Goal: Navigation & Orientation: Understand site structure

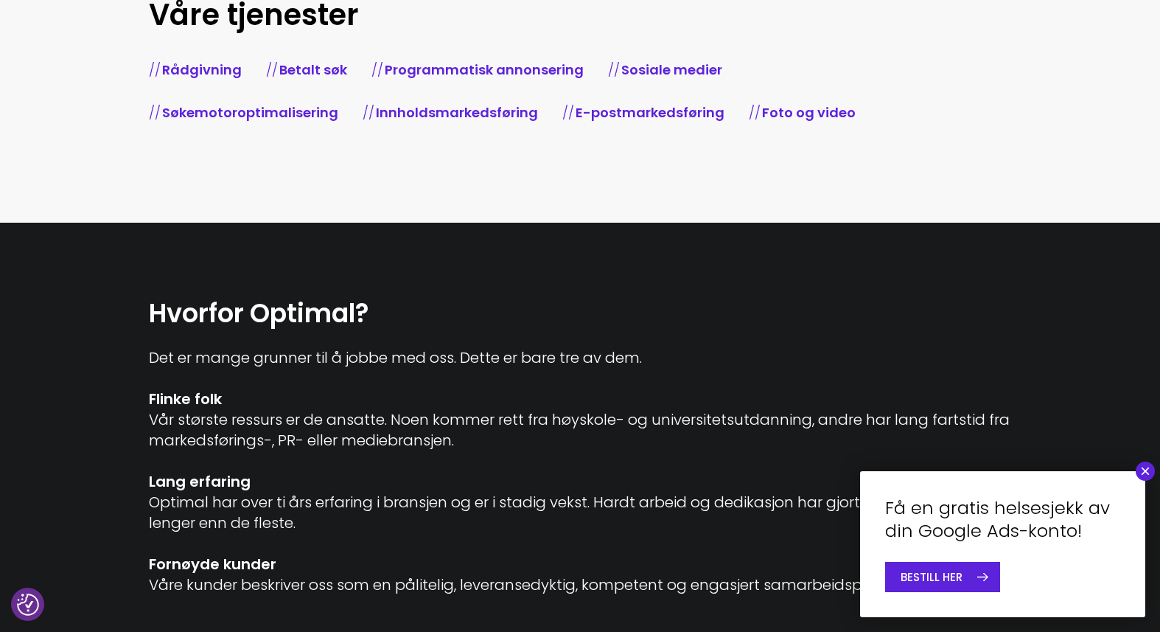
scroll to position [601, 0]
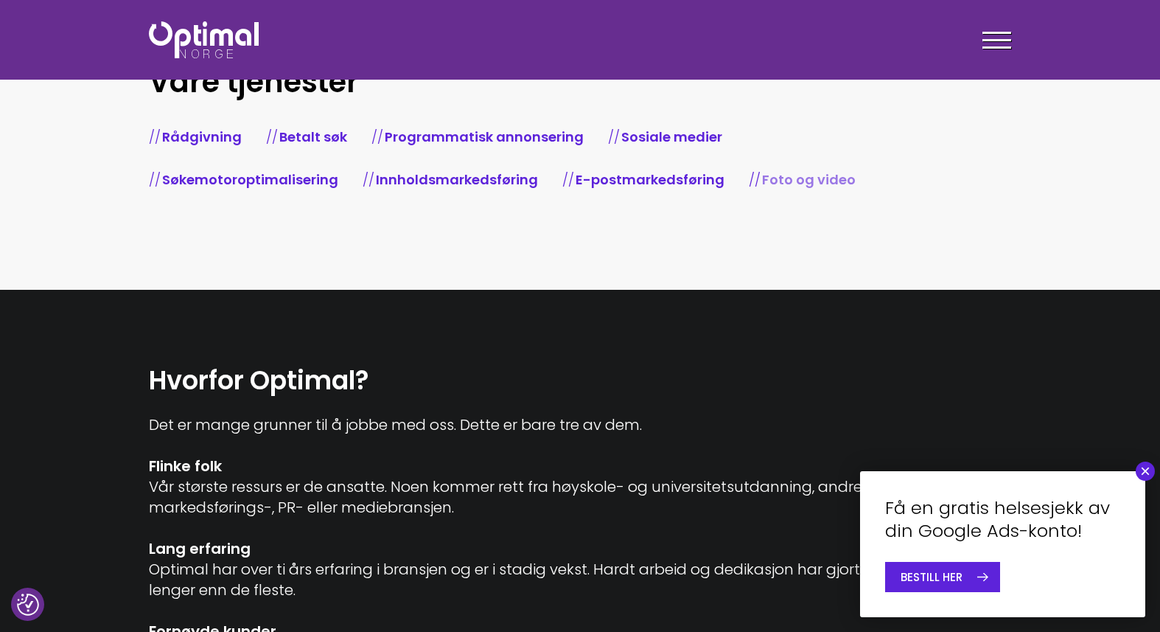
click at [762, 177] on link "Foto og video" at bounding box center [809, 179] width 94 height 18
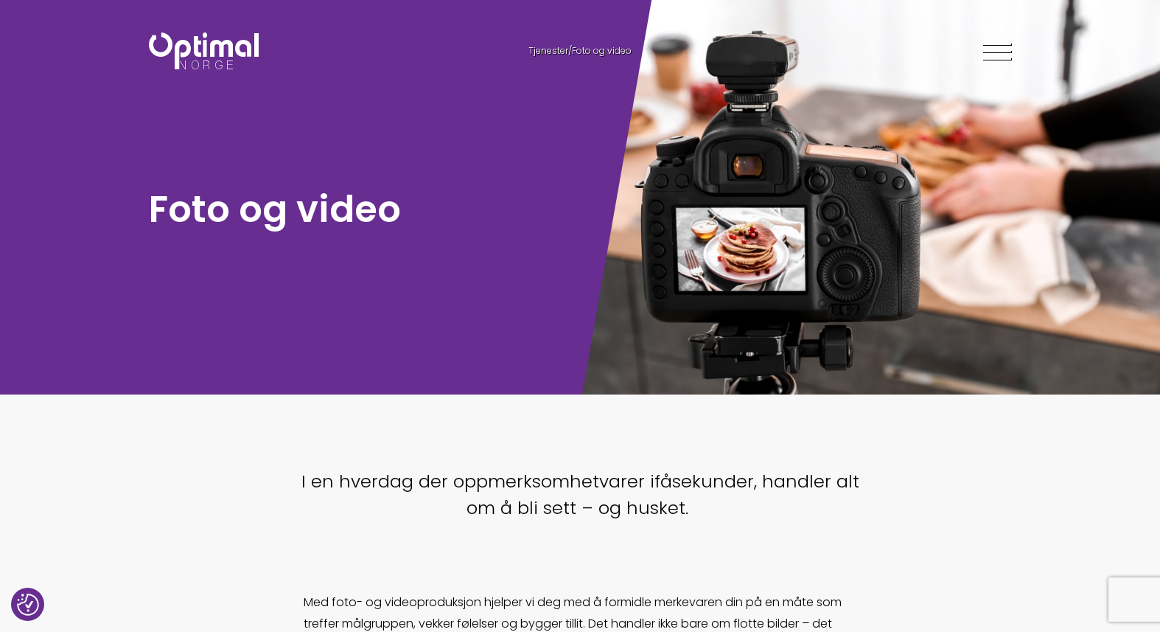
click at [998, 52] on span at bounding box center [996, 51] width 29 height 2
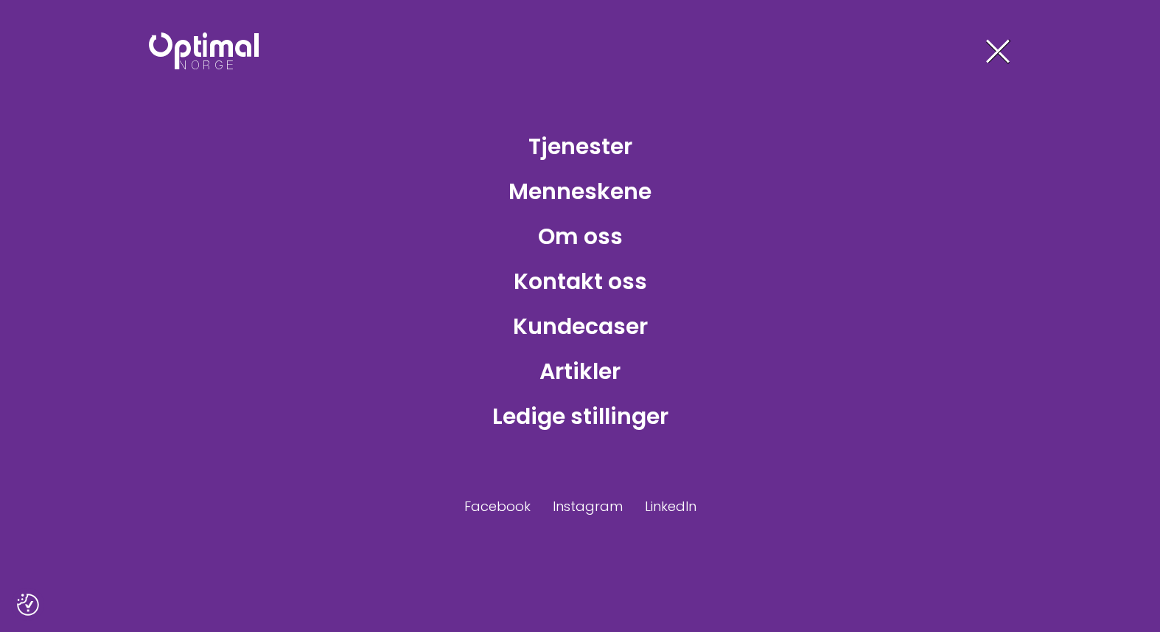
click at [1004, 41] on div at bounding box center [996, 53] width 29 height 37
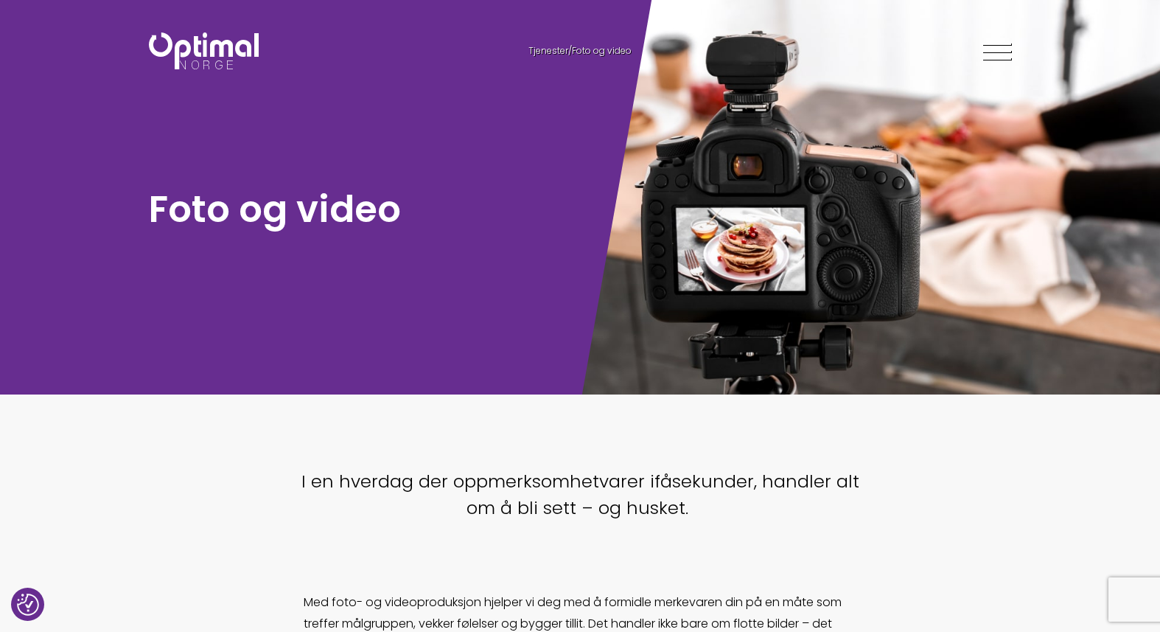
click at [1009, 43] on span at bounding box center [996, 44] width 29 height 2
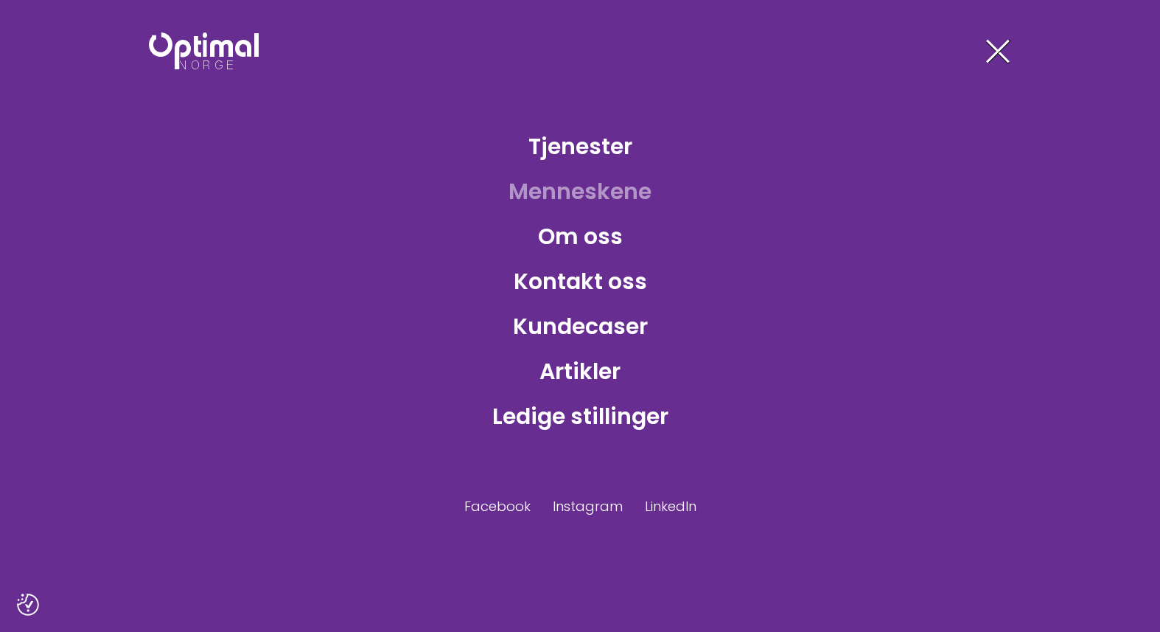
click at [591, 195] on link "Menneskene" at bounding box center [580, 191] width 167 height 48
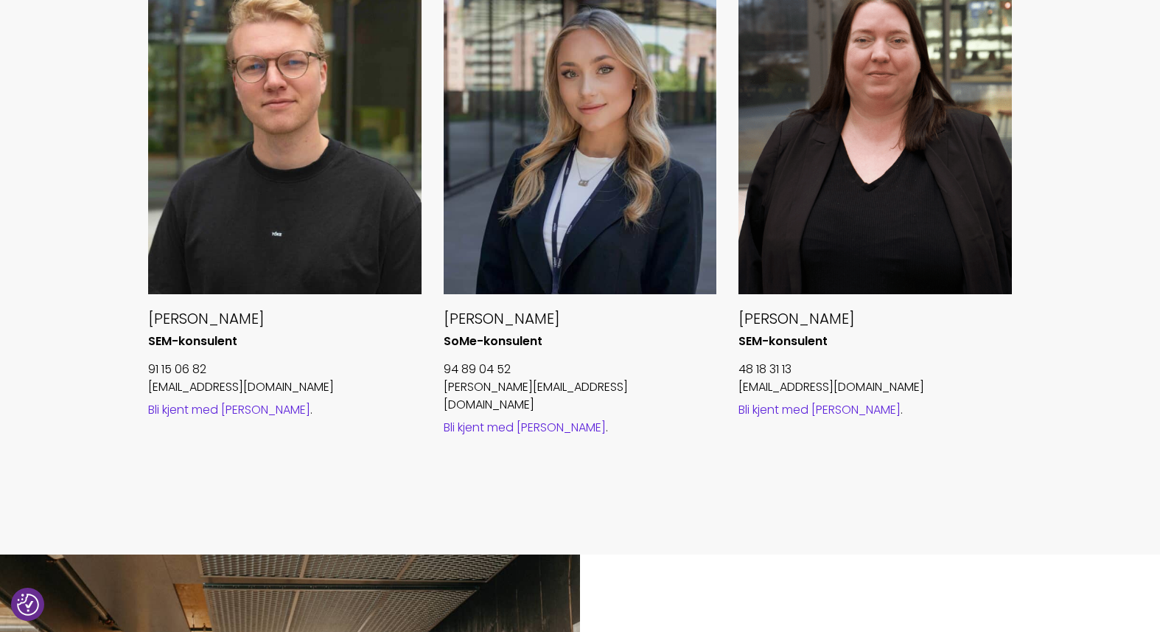
scroll to position [1686, 0]
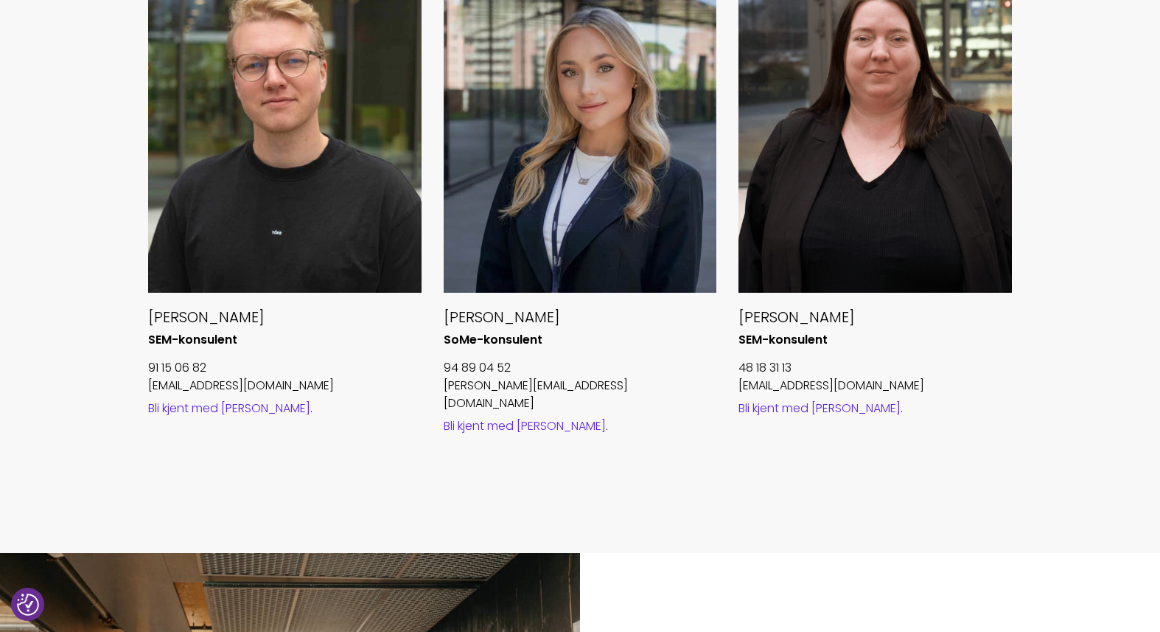
click at [528, 417] on link "Bli kjent med Emilie" at bounding box center [525, 425] width 162 height 17
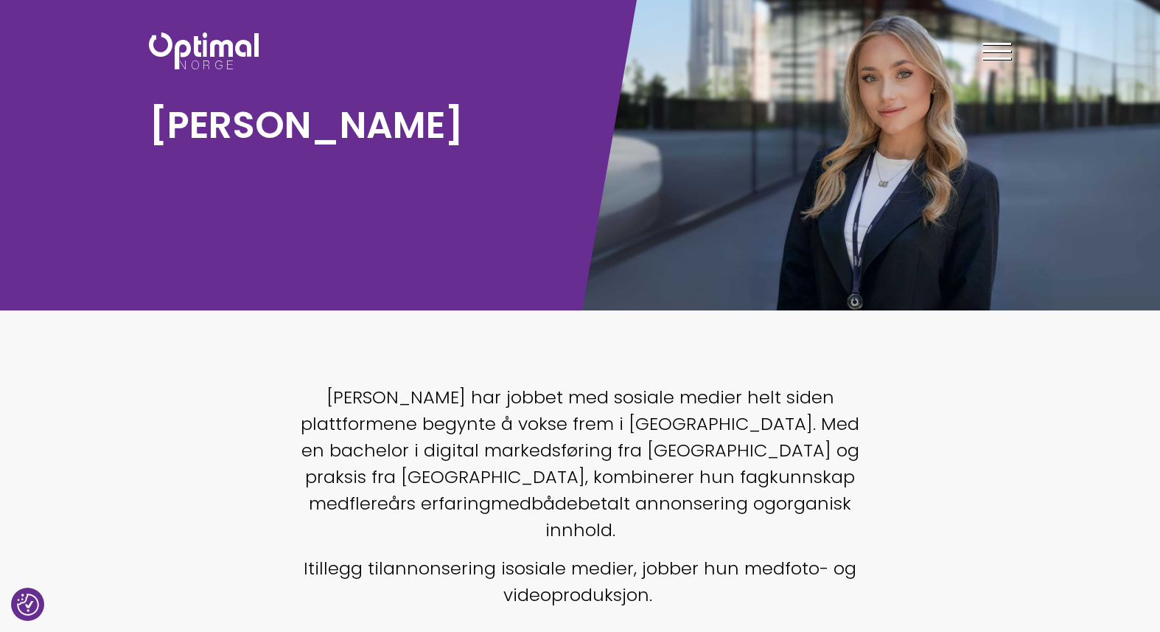
scroll to position [66, 0]
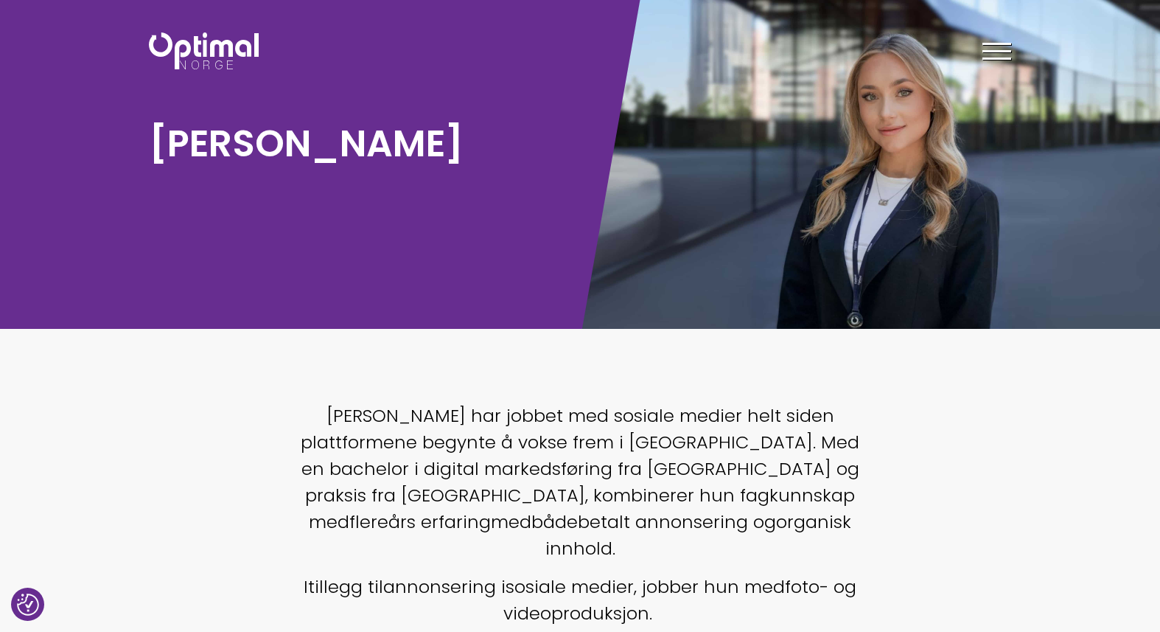
click at [254, 57] on img at bounding box center [204, 50] width 110 height 37
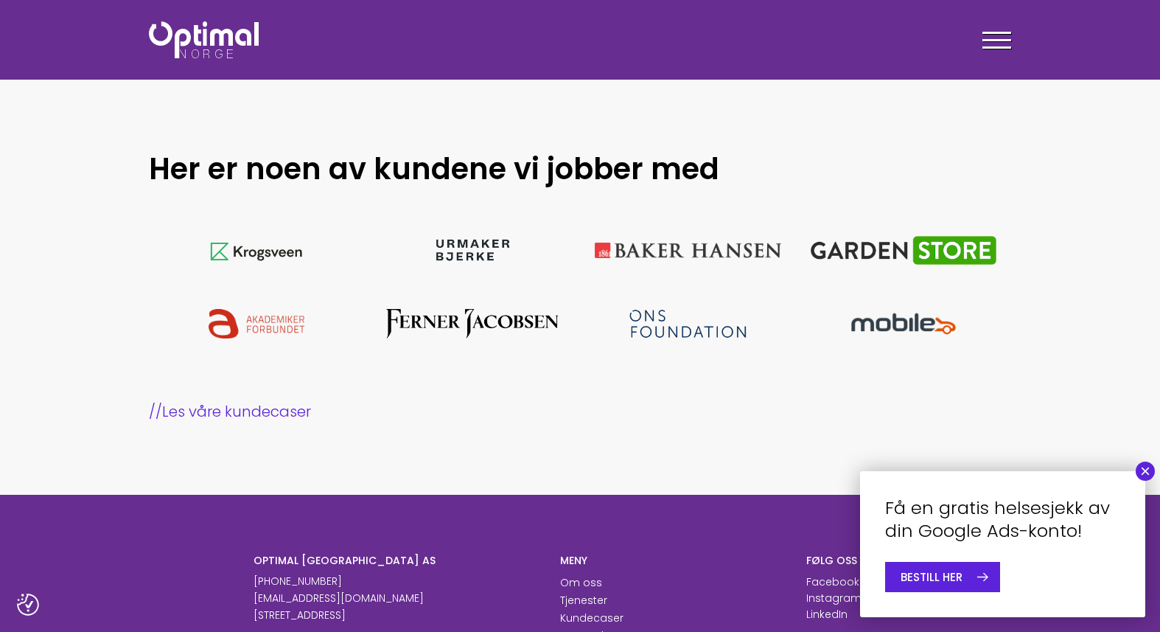
scroll to position [1193, 0]
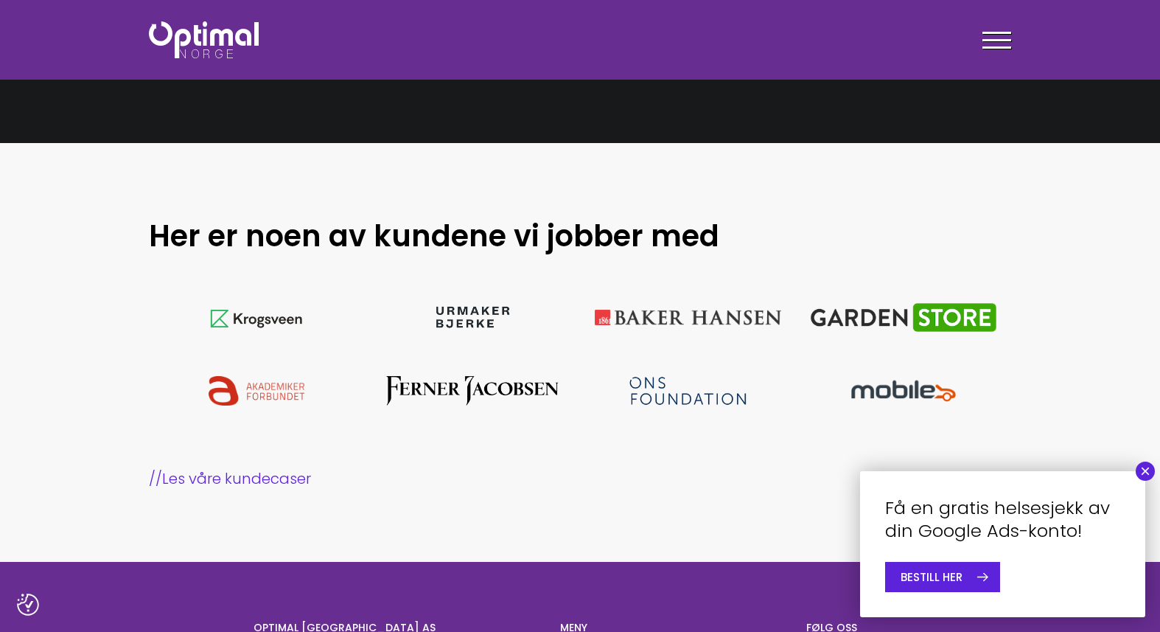
click at [1008, 39] on span at bounding box center [996, 40] width 29 height 2
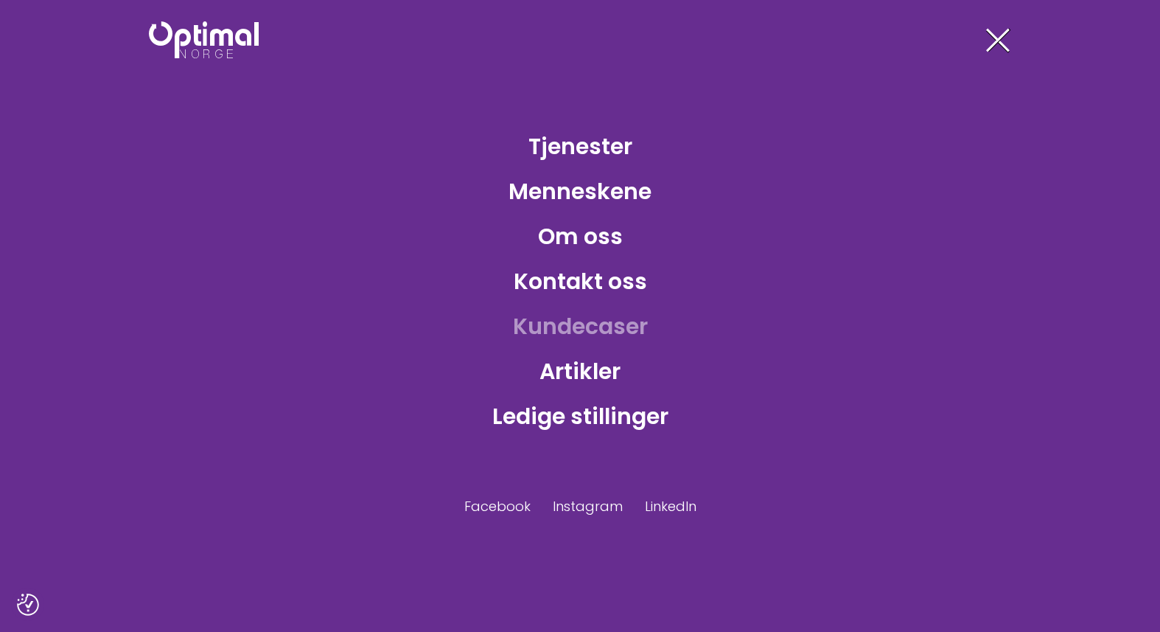
click at [564, 324] on link "Kundecaser" at bounding box center [580, 326] width 158 height 48
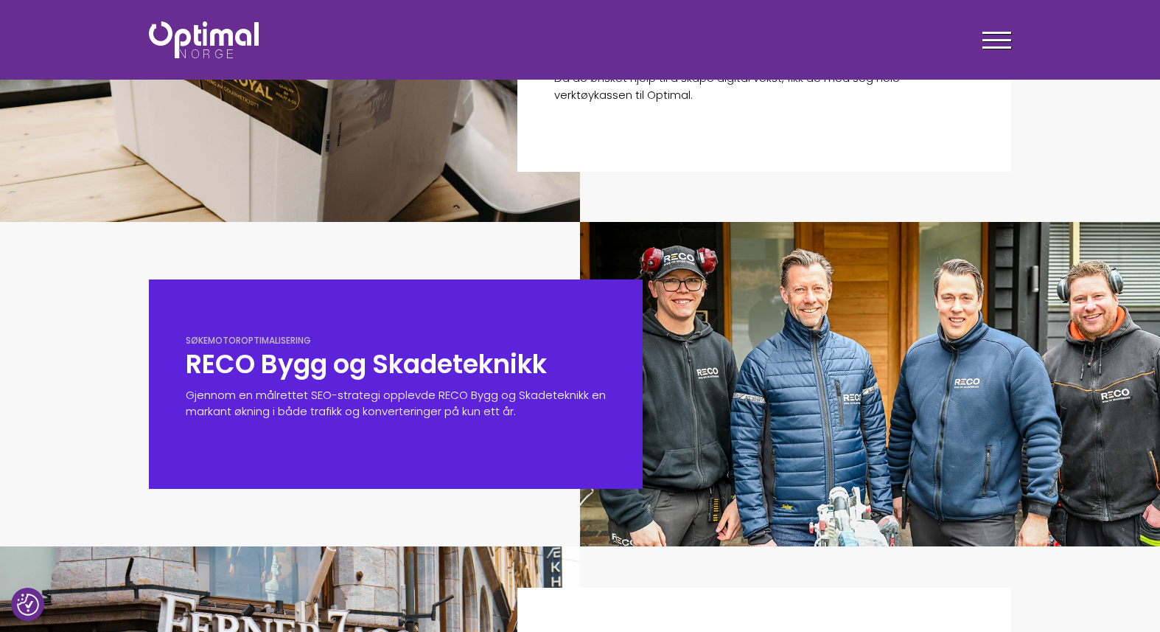
scroll to position [538, 0]
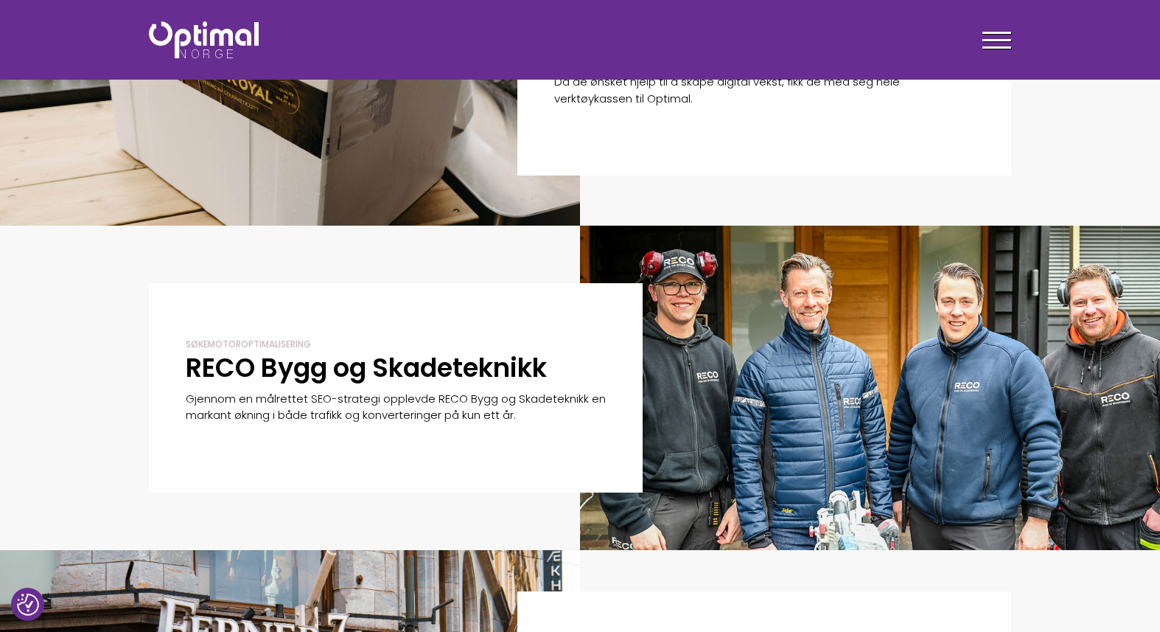
click at [228, 38] on img at bounding box center [204, 39] width 110 height 37
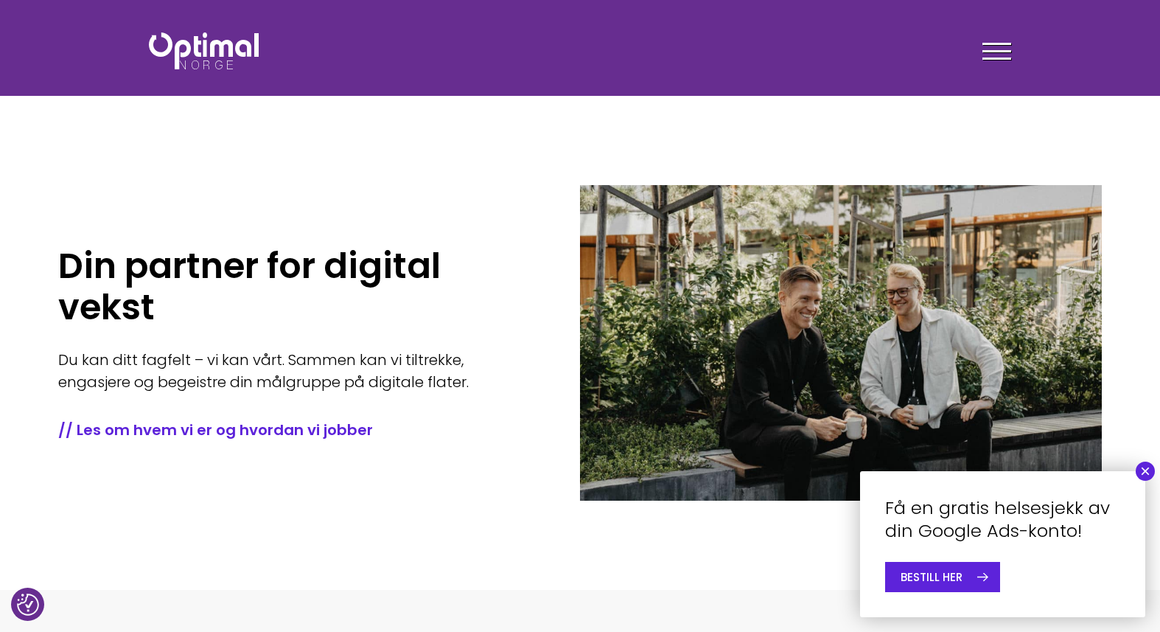
click at [1146, 469] on button "×" at bounding box center [1145, 470] width 19 height 19
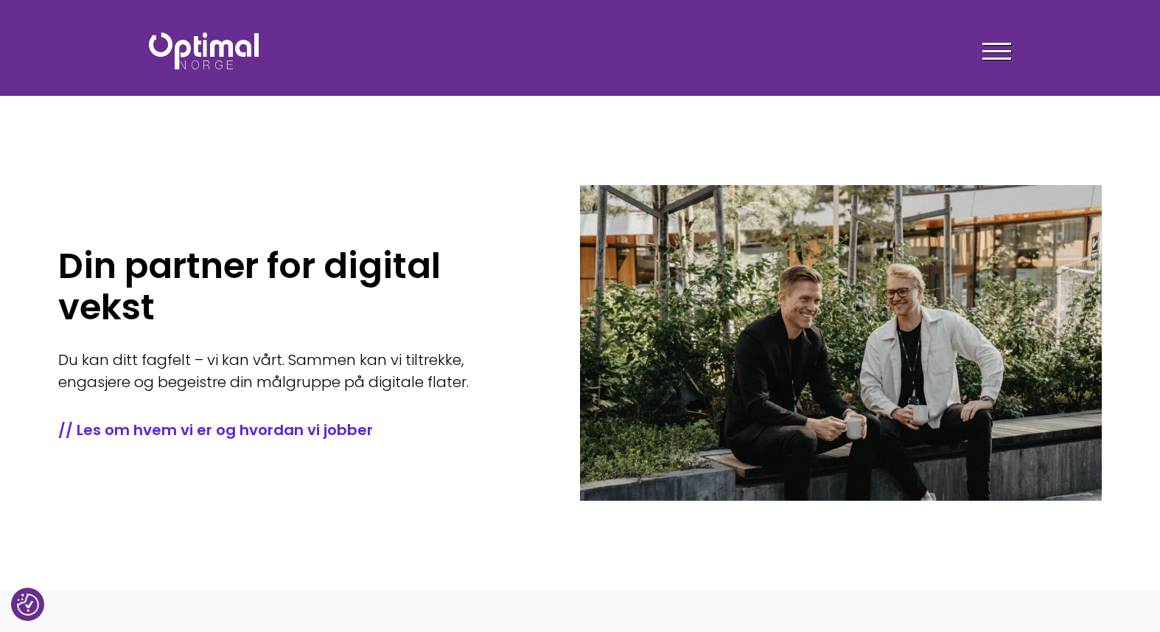
click at [231, 47] on img at bounding box center [204, 50] width 110 height 37
click at [995, 43] on span at bounding box center [996, 44] width 29 height 2
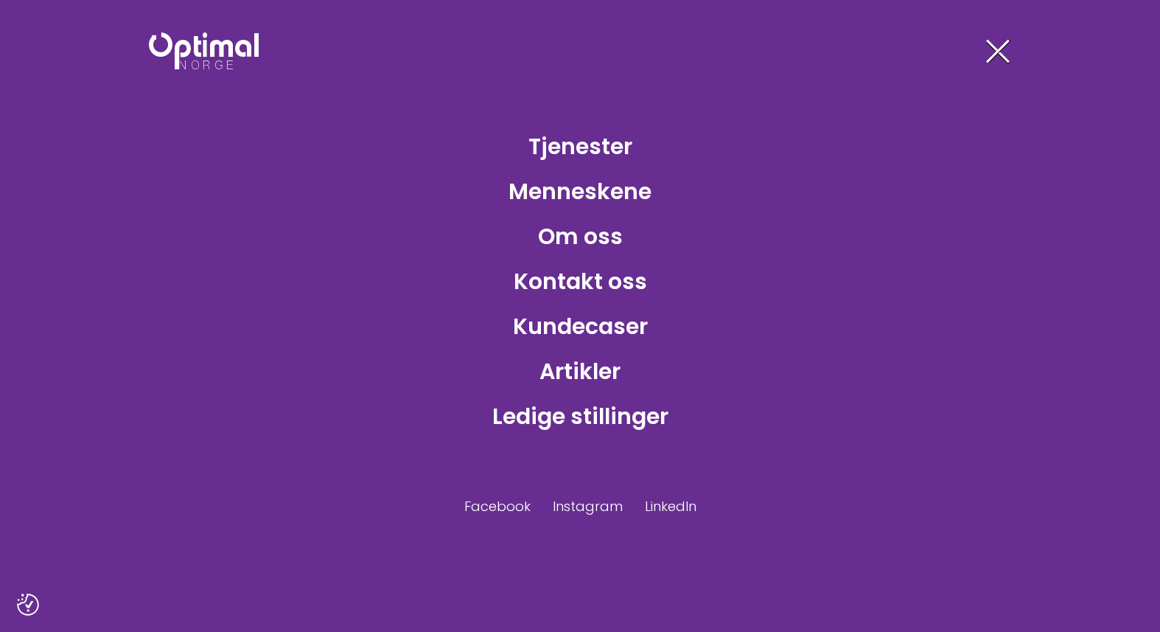
click at [988, 55] on div at bounding box center [996, 53] width 29 height 37
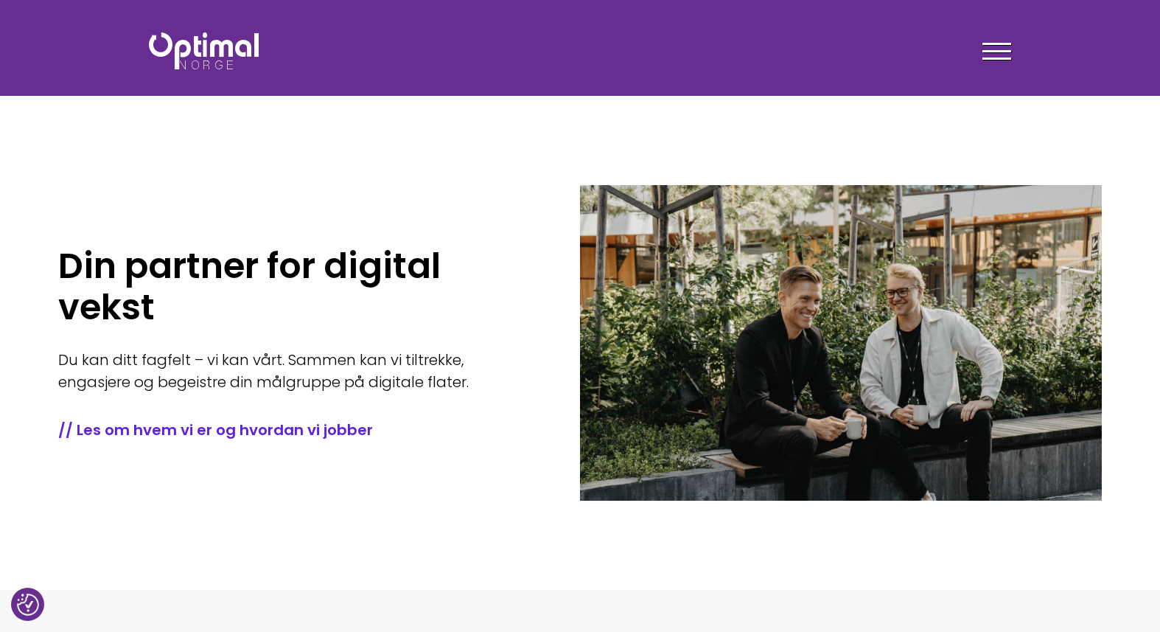
click at [1006, 53] on div at bounding box center [996, 53] width 29 height 37
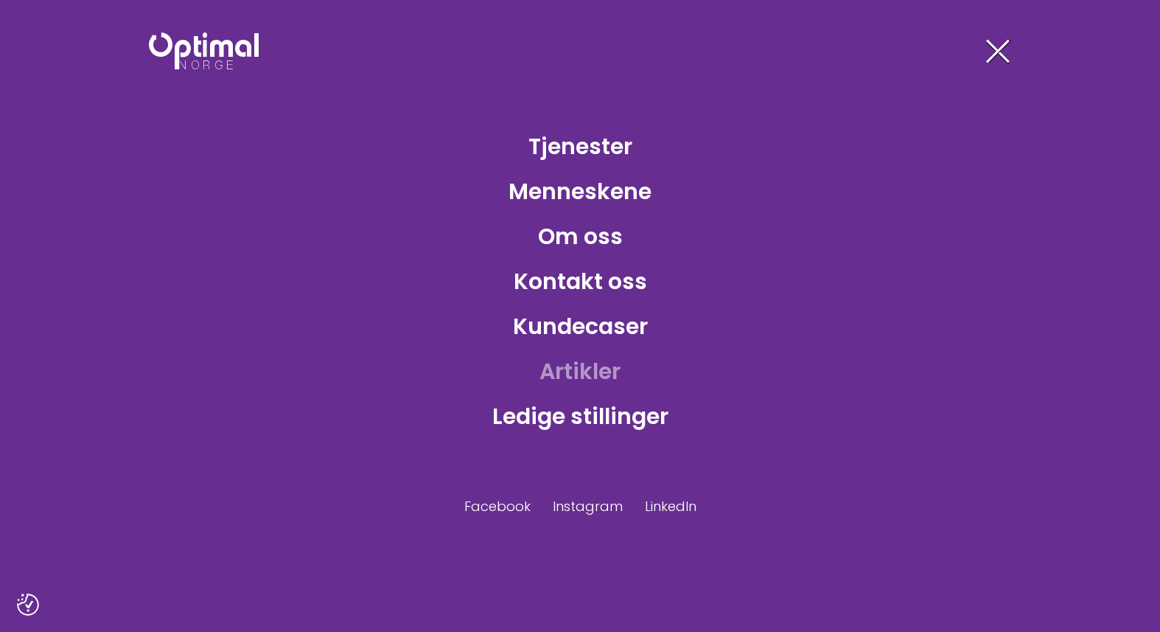
click at [577, 377] on link "Artikler" at bounding box center [580, 371] width 105 height 48
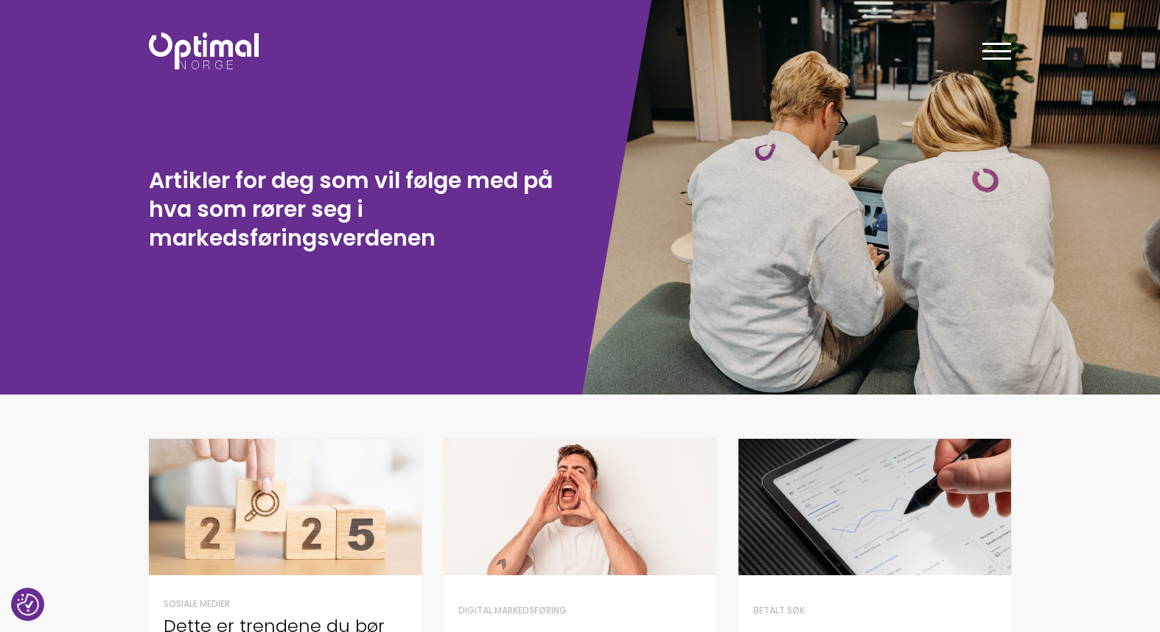
click at [213, 55] on img at bounding box center [204, 50] width 110 height 37
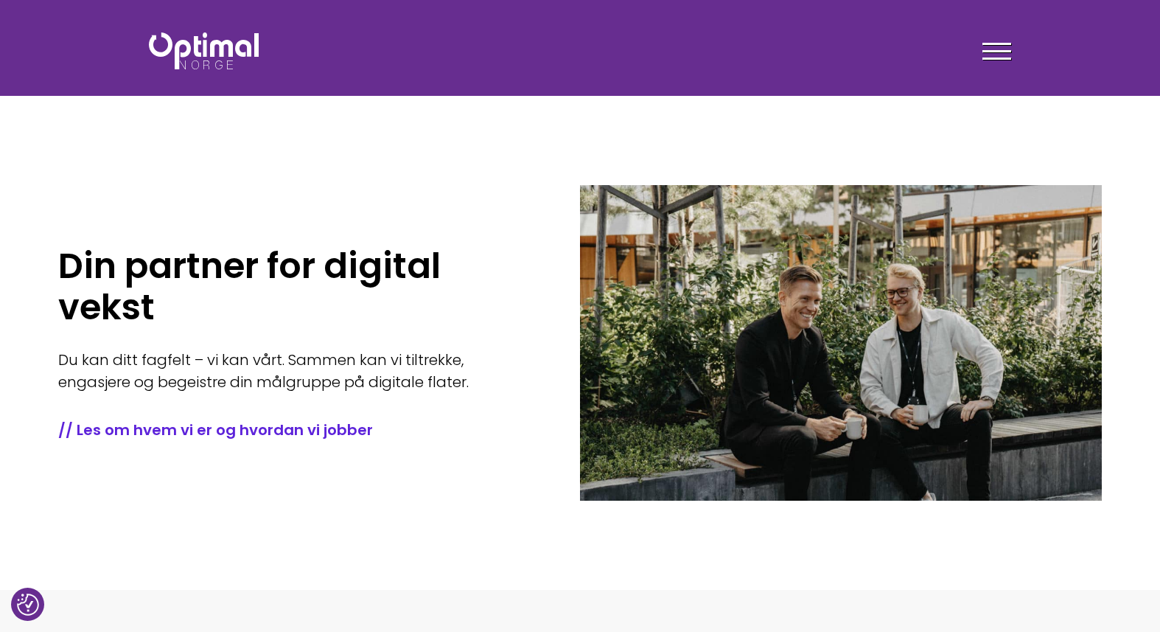
click at [556, 207] on div "Din partner for digital vekst Du kan ditt fagfelt – vi kan vårt. Sammen kan vi …" at bounding box center [319, 342] width 522 height 369
click at [1014, 50] on div "Tjenester Menneskene Om oss Kontakt oss Kundecaser Artikler Ledige stillinger F…" at bounding box center [801, 50] width 442 height 43
click at [995, 50] on span at bounding box center [996, 51] width 29 height 2
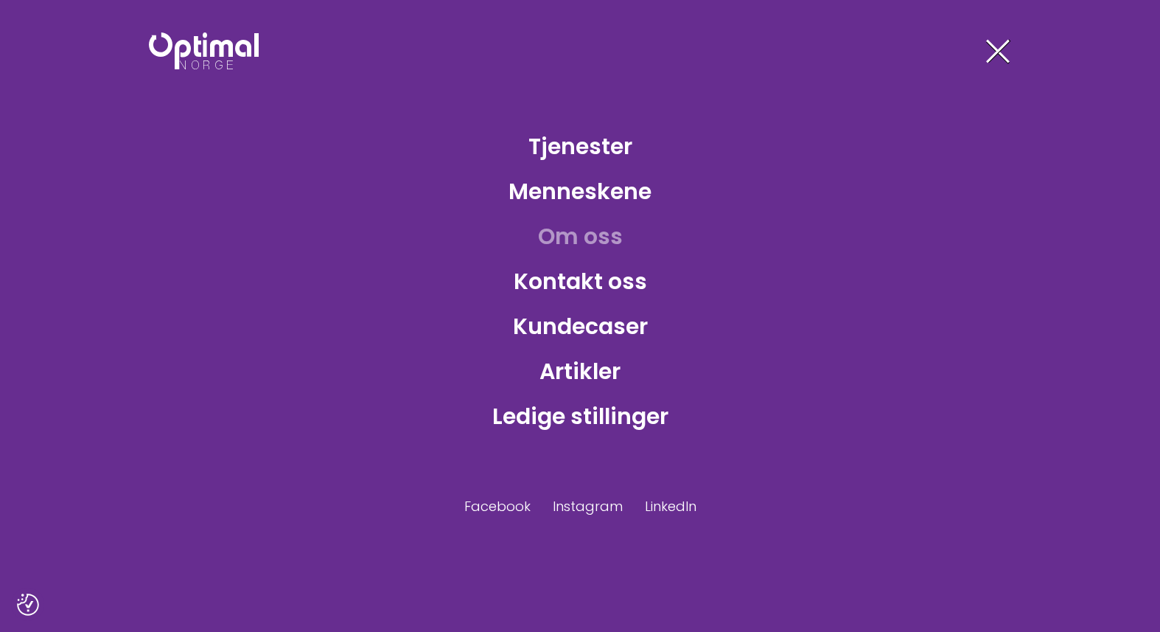
click at [587, 244] on link "Om oss" at bounding box center [580, 236] width 108 height 48
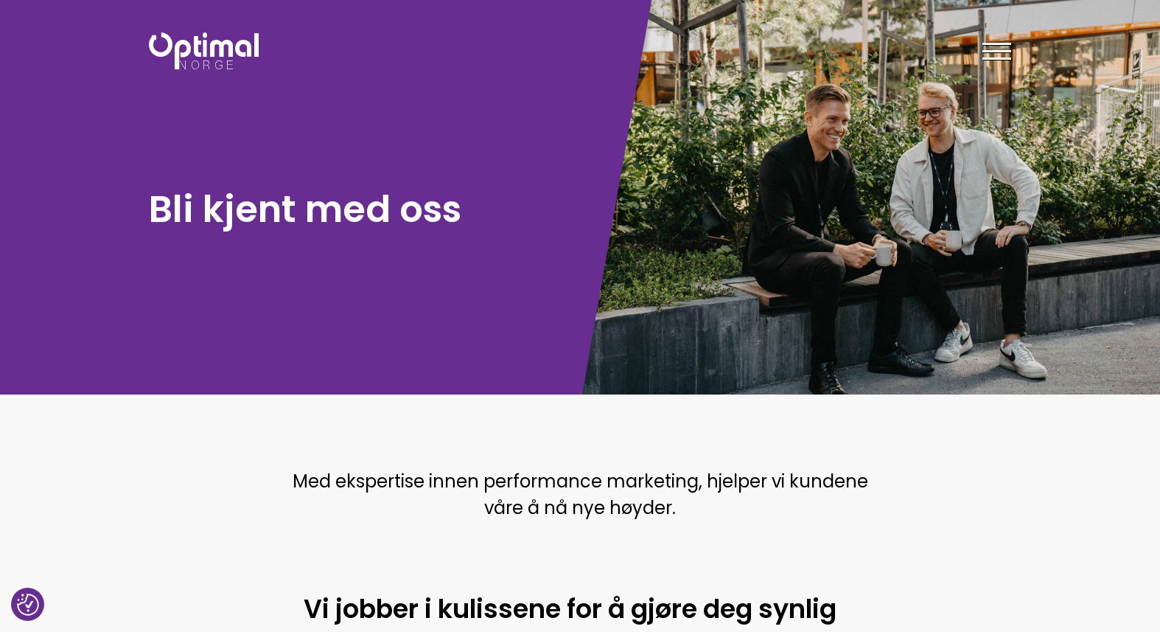
click at [231, 23] on header "Tjenester Menneskene Om oss Kontakt oss Kundecaser Artikler Ledige stillinger F…" at bounding box center [580, 48] width 1160 height 96
click at [231, 49] on img at bounding box center [204, 50] width 110 height 37
